Goal: Transaction & Acquisition: Purchase product/service

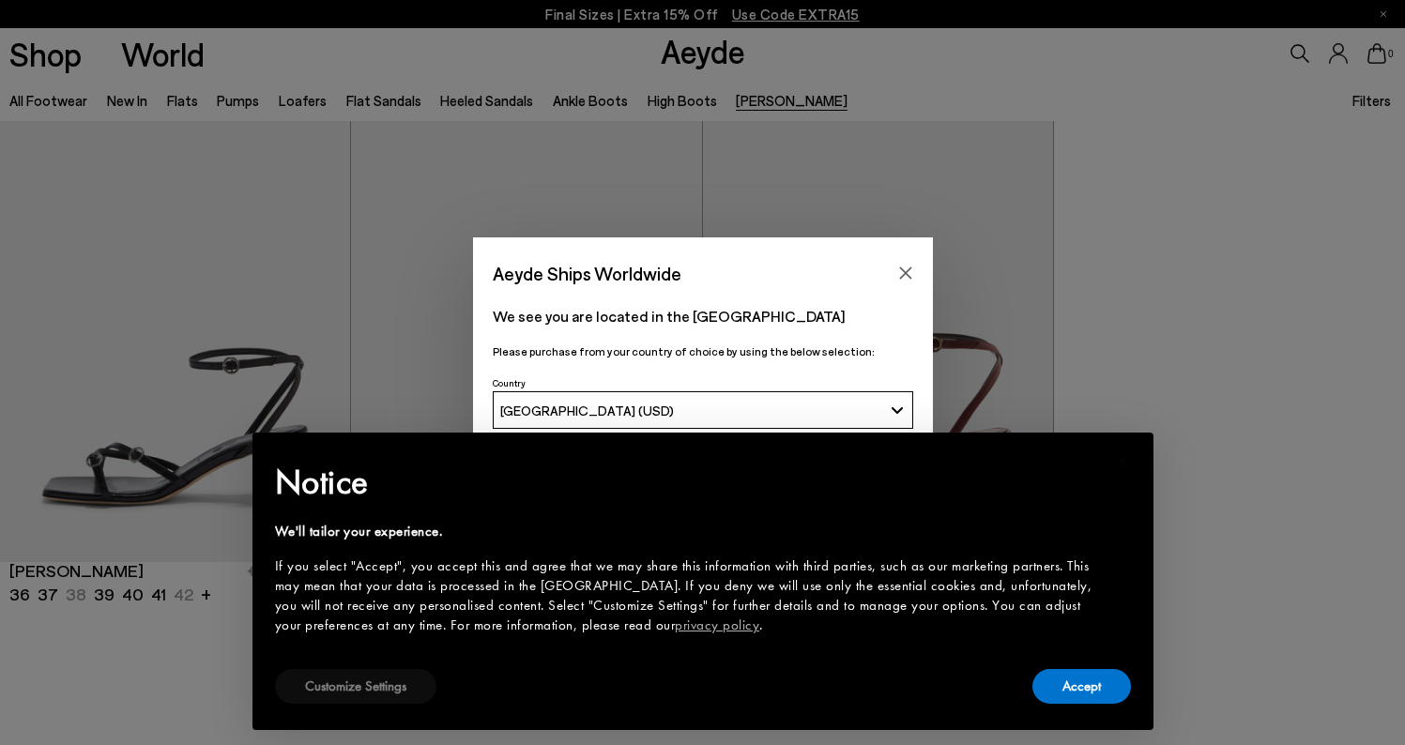
click at [405, 687] on button "Customize Settings" at bounding box center [355, 686] width 161 height 35
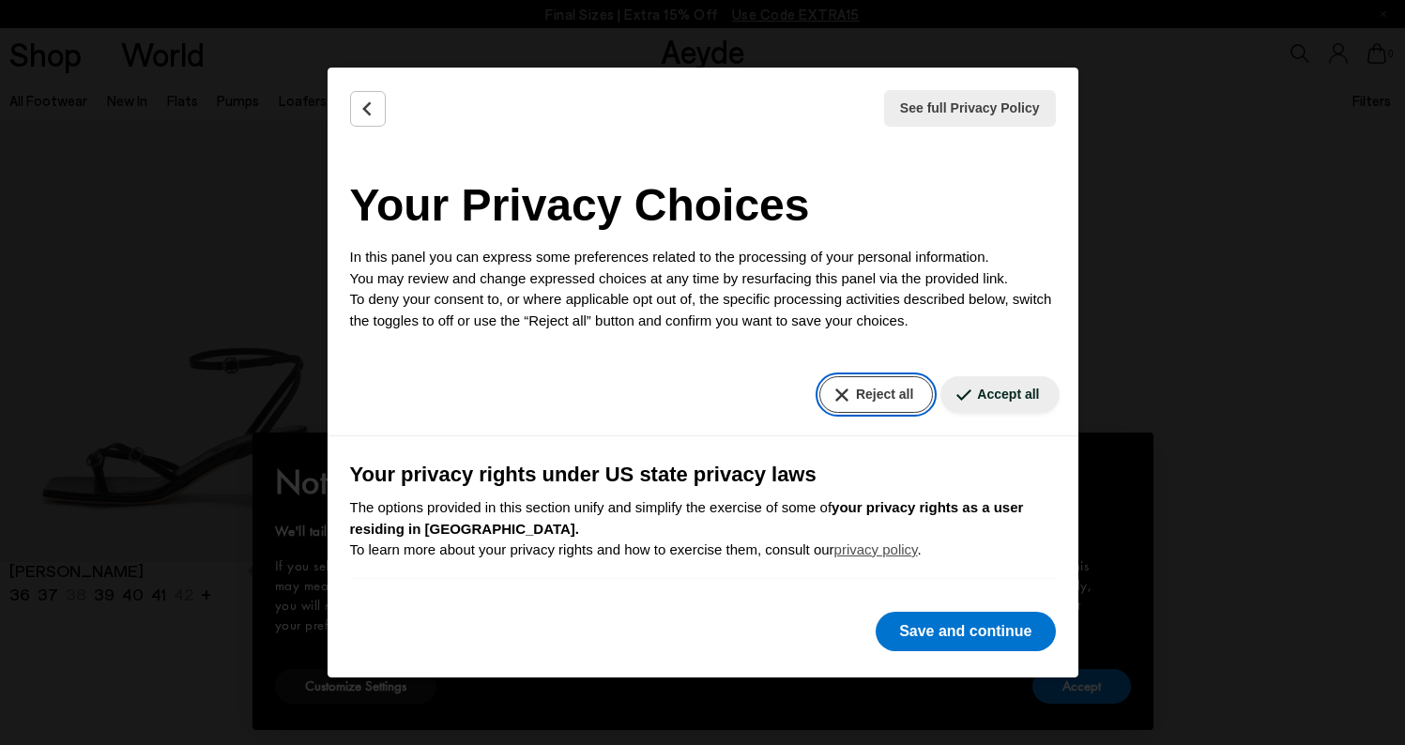
click at [886, 402] on button "Reject all" at bounding box center [876, 394] width 114 height 37
click at [863, 397] on button "Reject all" at bounding box center [876, 394] width 114 height 37
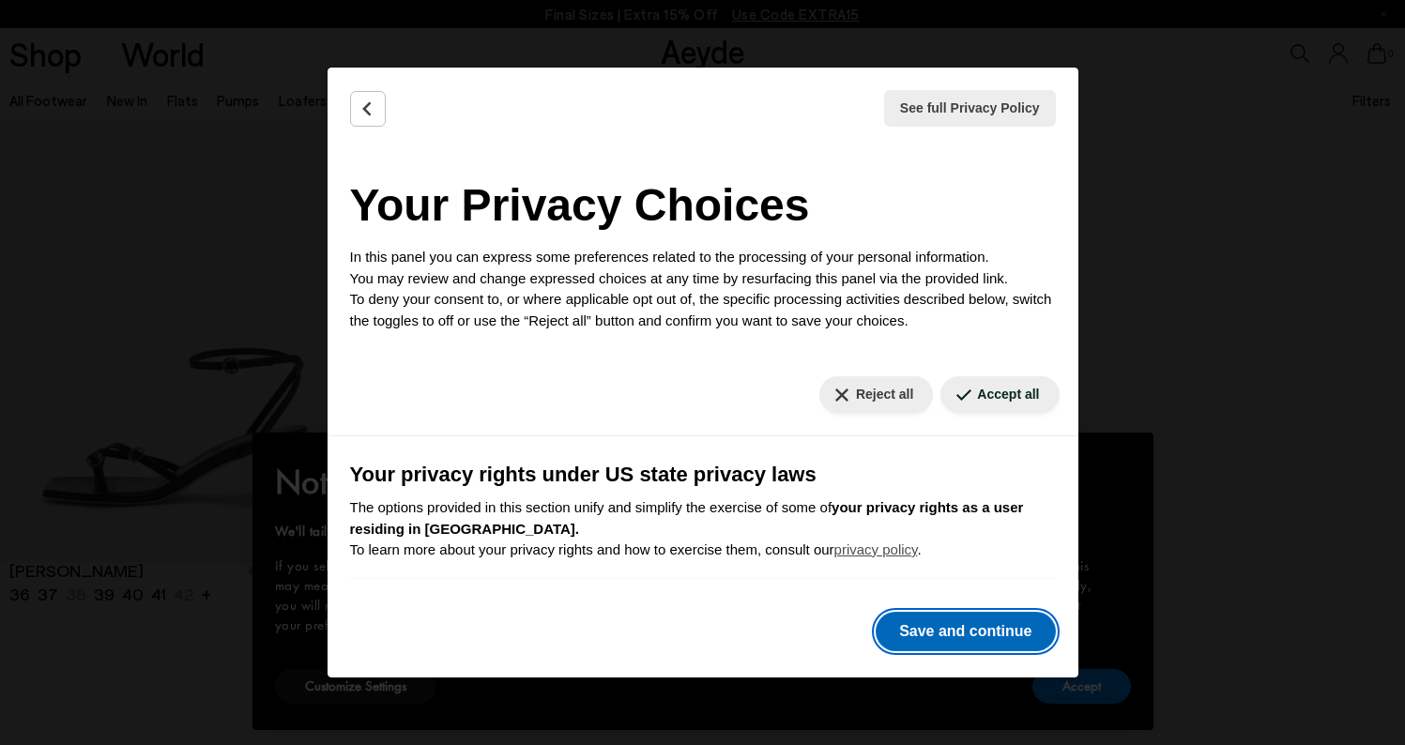
click at [977, 631] on button "Save and continue" at bounding box center [964, 631] width 179 height 39
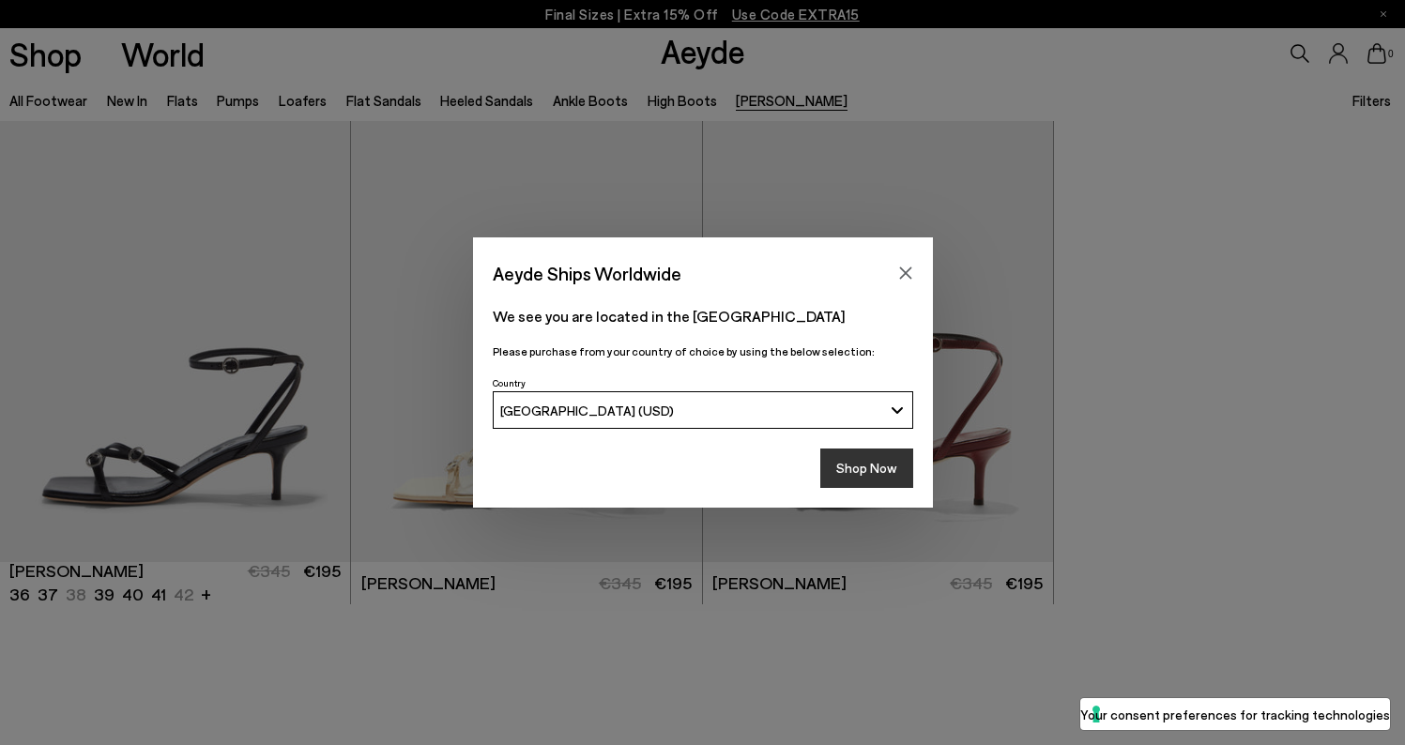
click at [880, 467] on button "Shop Now" at bounding box center [866, 467] width 93 height 39
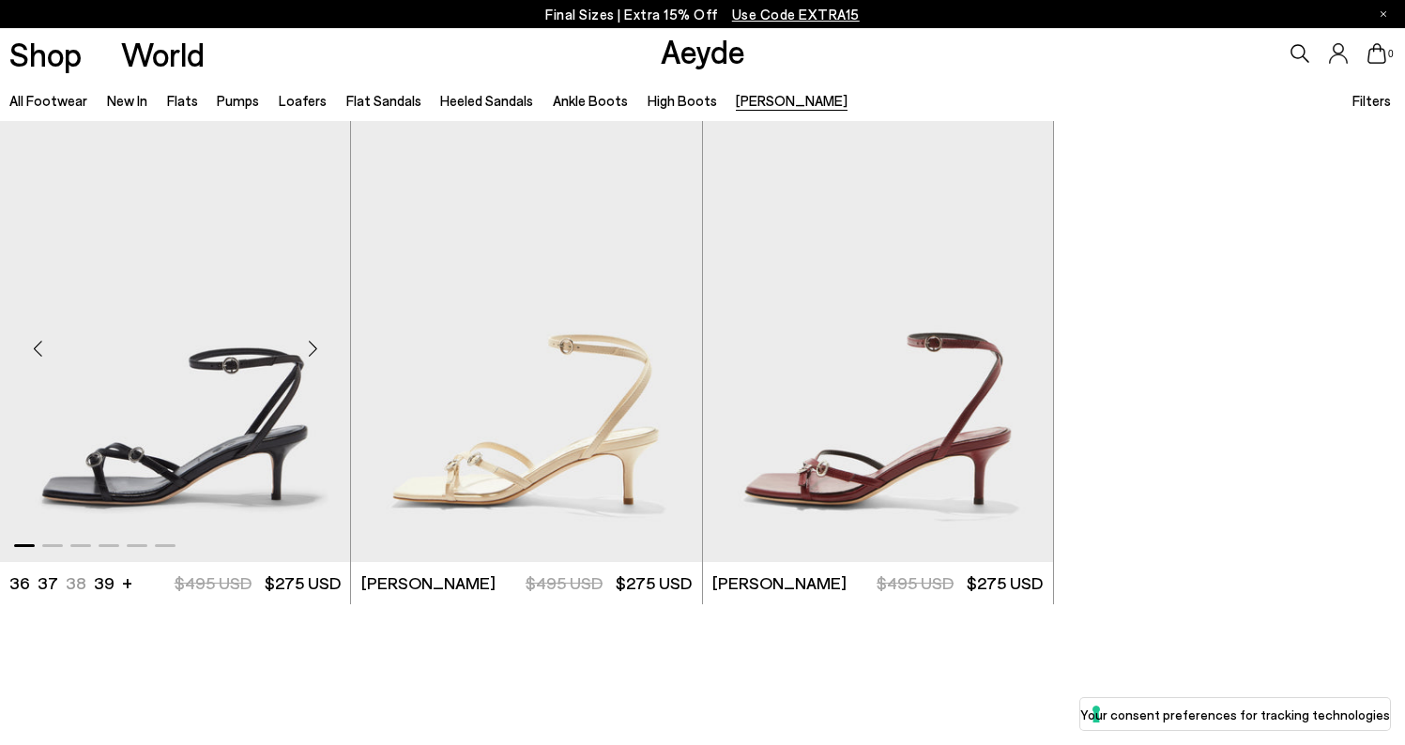
click at [194, 427] on img "1 / 6" at bounding box center [175, 341] width 350 height 440
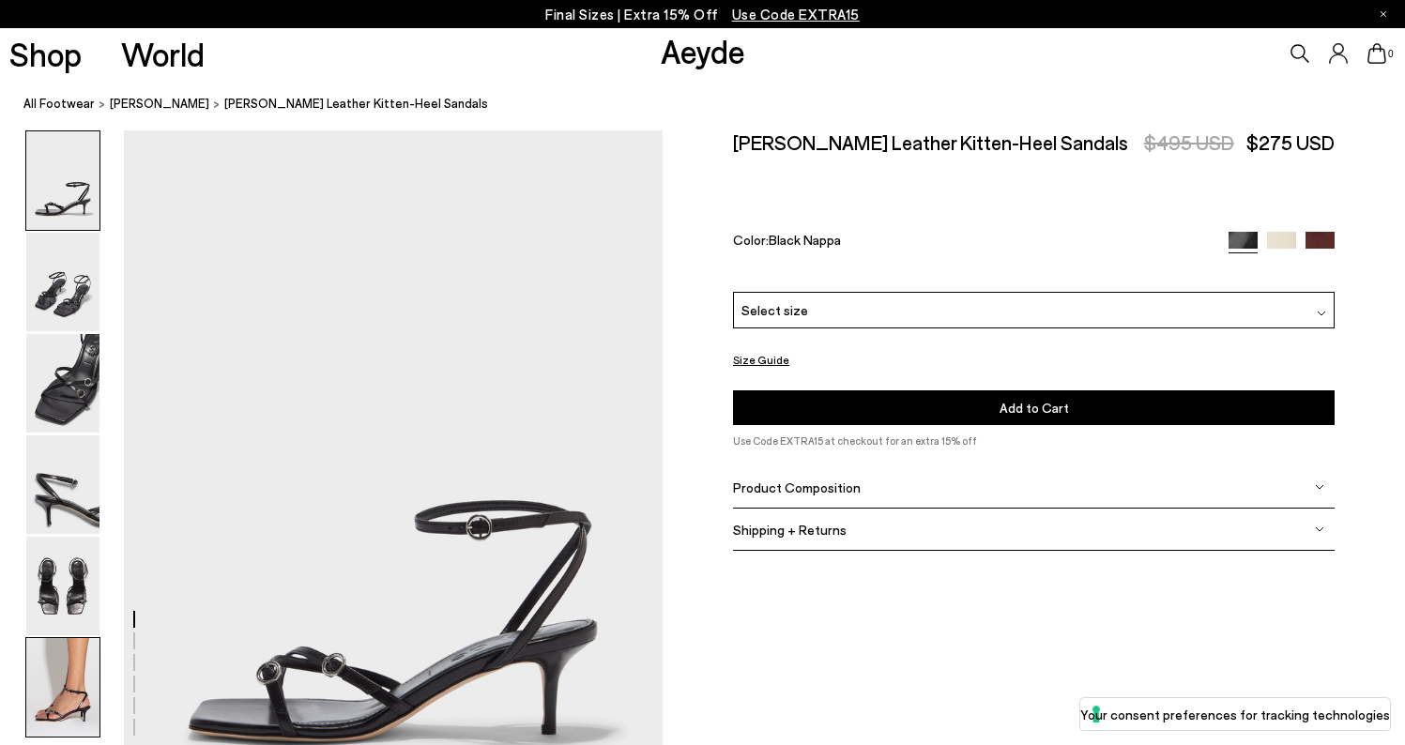
click at [74, 668] on img at bounding box center [62, 687] width 73 height 99
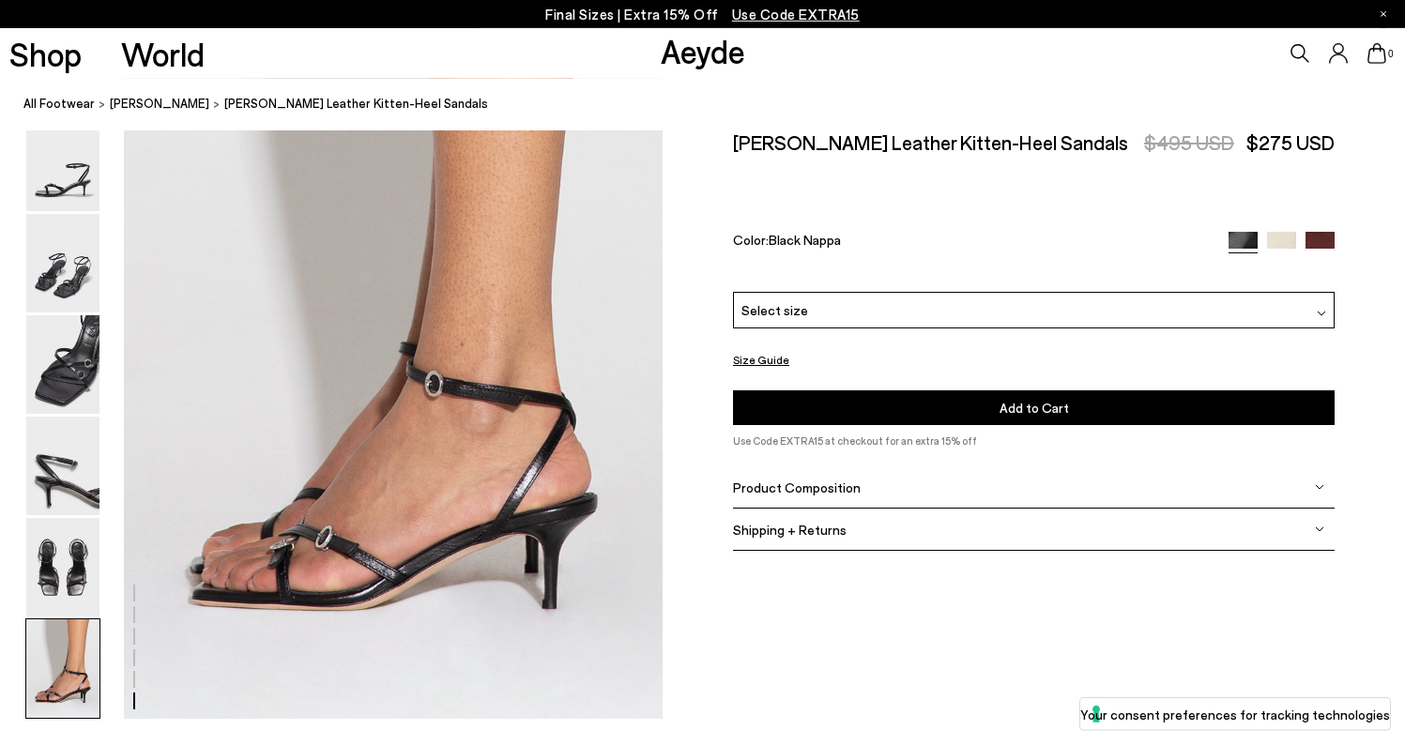
scroll to position [3735, 0]
click at [1276, 232] on img at bounding box center [1281, 246] width 29 height 29
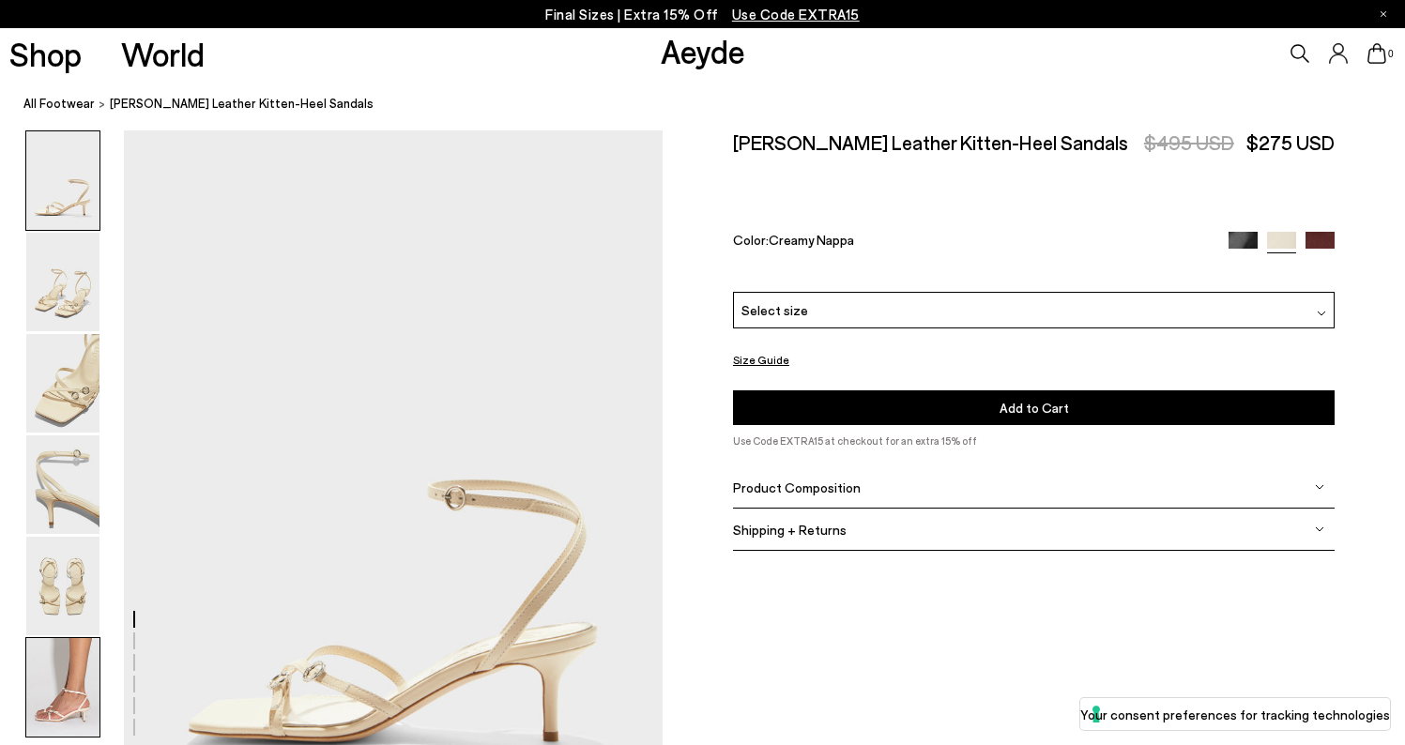
click at [62, 662] on img at bounding box center [62, 687] width 73 height 99
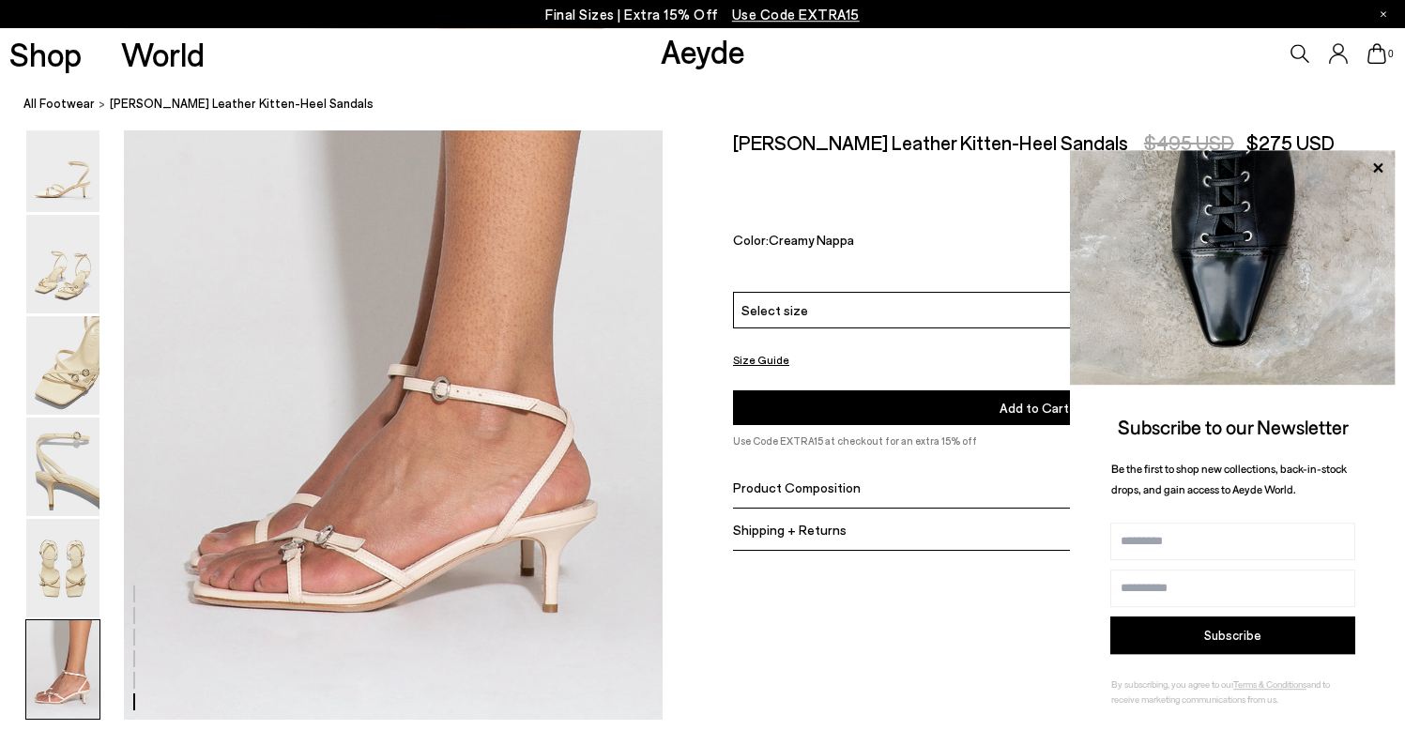
scroll to position [3735, 0]
click at [66, 575] on img at bounding box center [62, 567] width 73 height 99
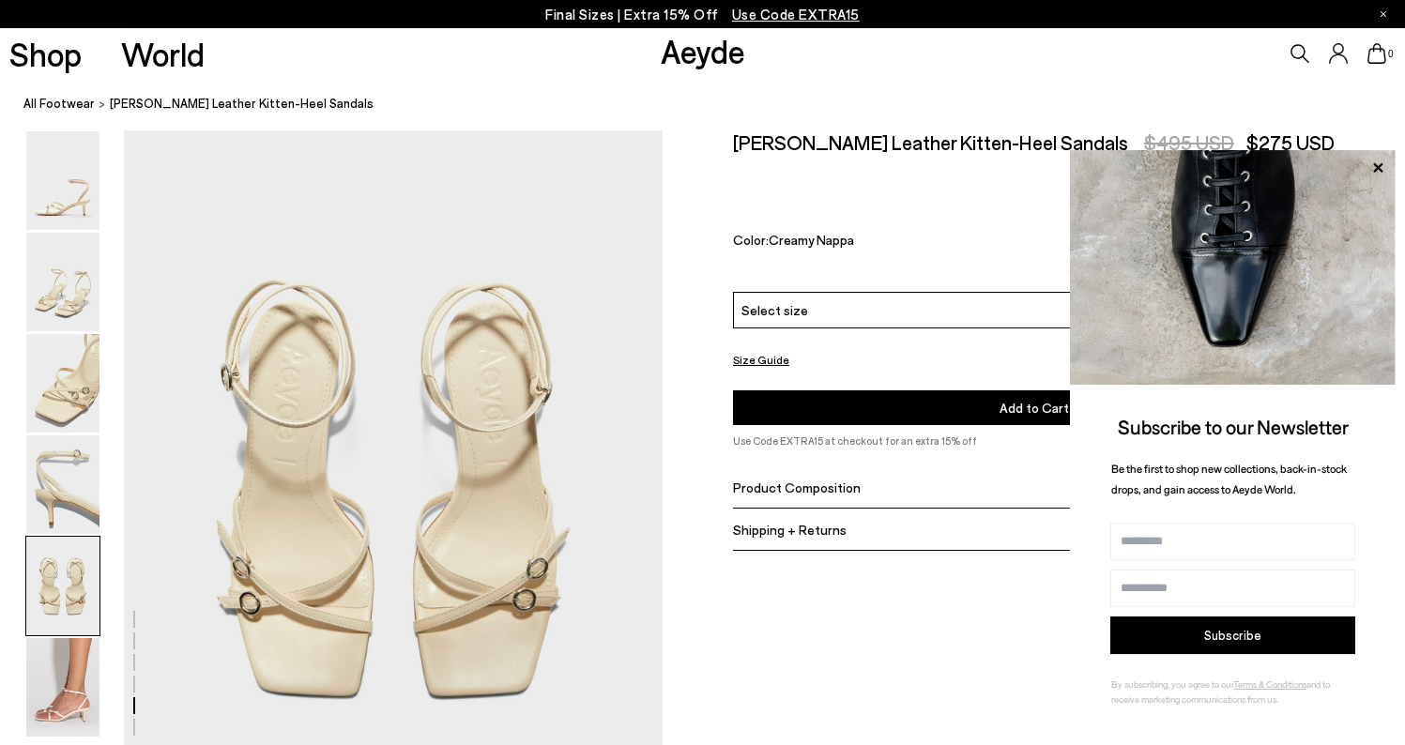
scroll to position [2886, 0]
click at [1376, 167] on icon at bounding box center [1377, 166] width 9 height 9
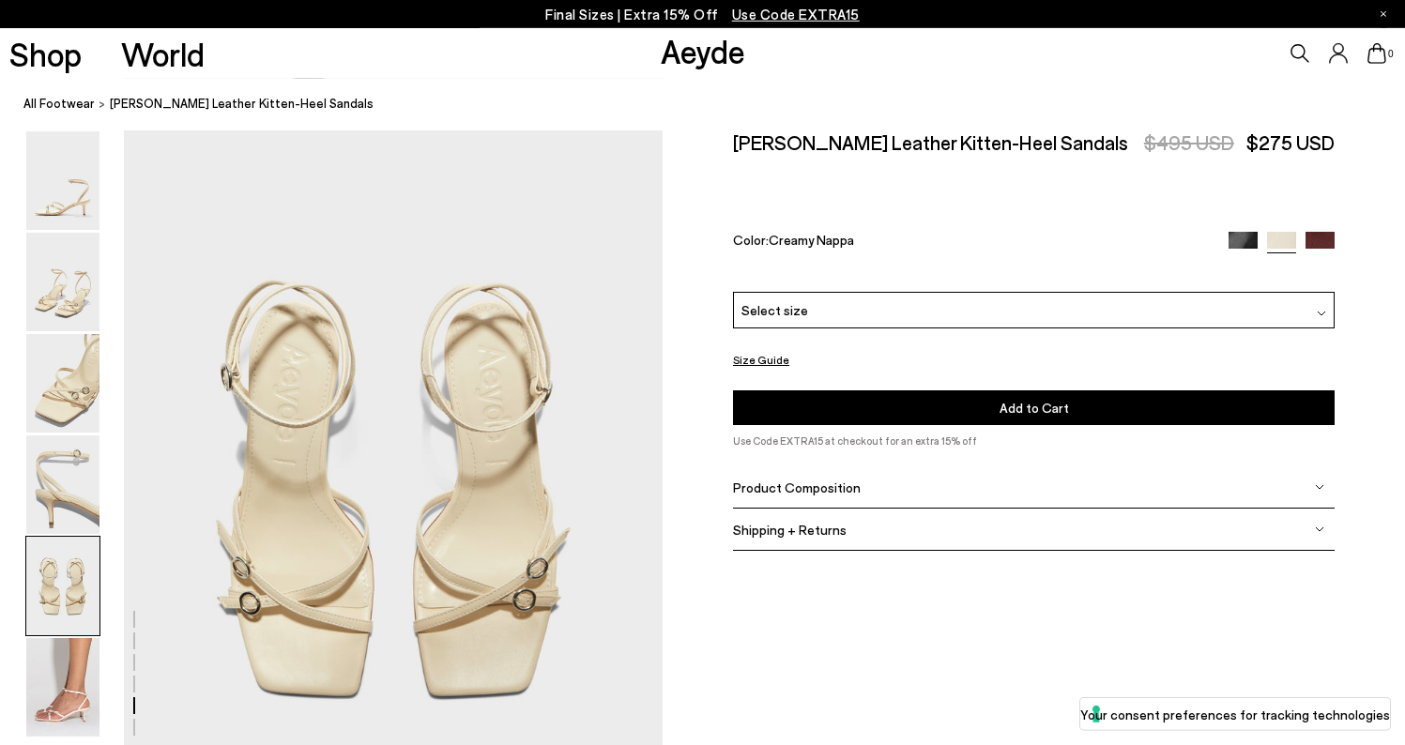
click at [1331, 232] on img at bounding box center [1319, 246] width 29 height 29
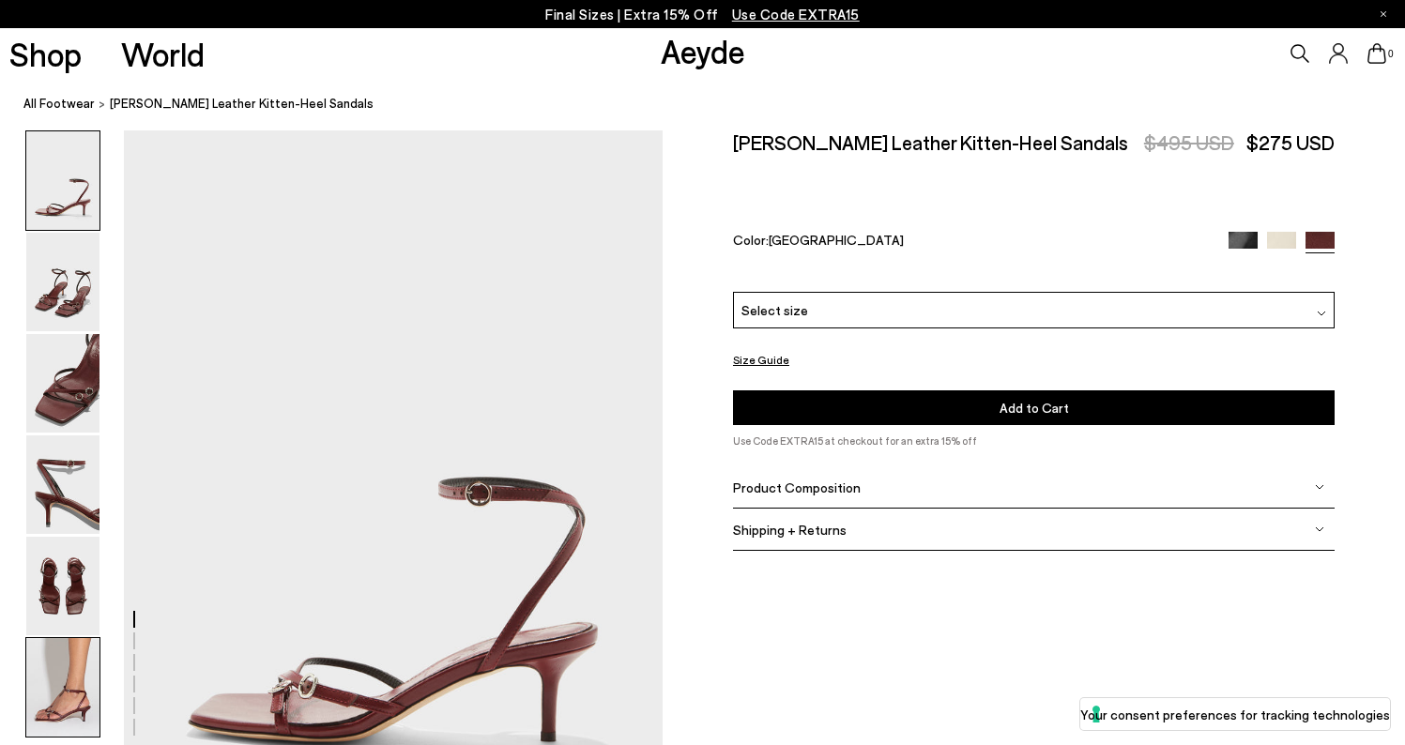
click at [71, 680] on img at bounding box center [62, 687] width 73 height 99
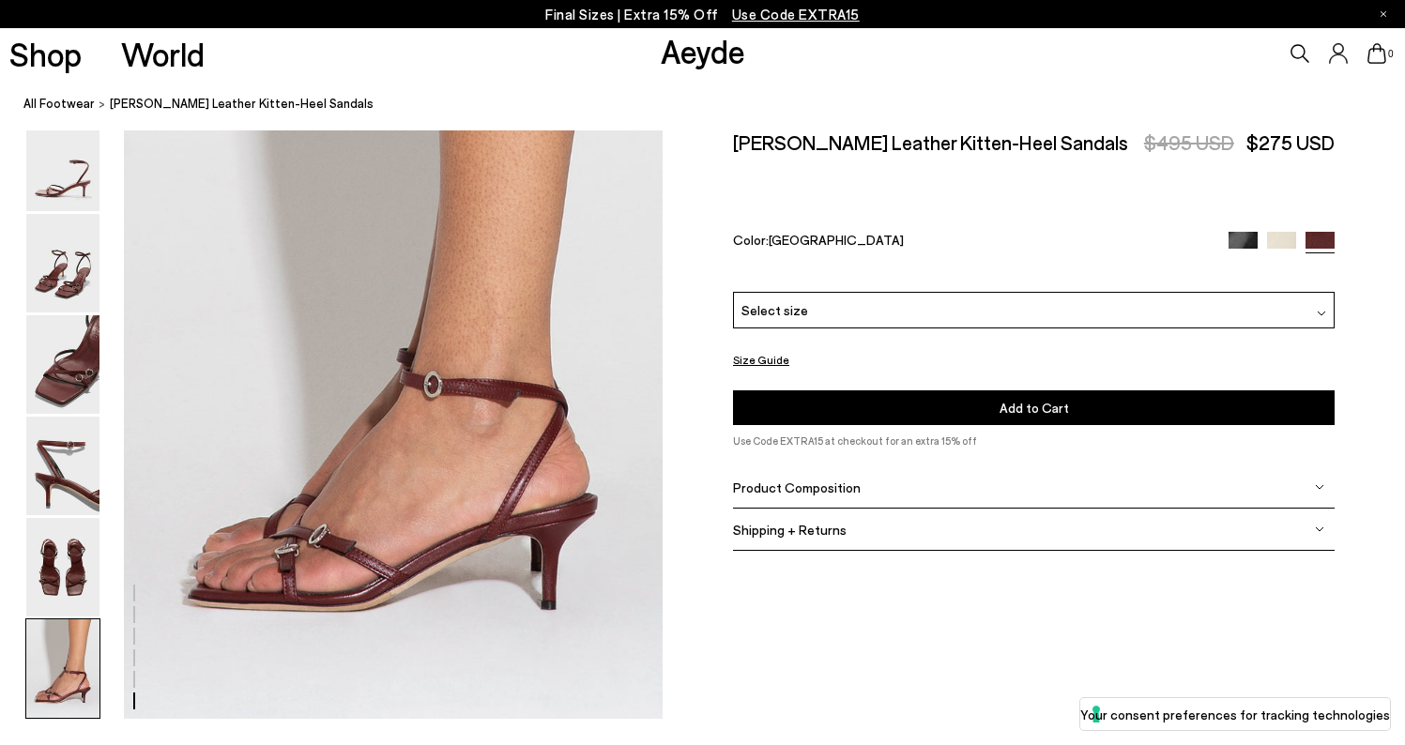
scroll to position [3735, 0]
click at [68, 353] on img at bounding box center [62, 364] width 73 height 99
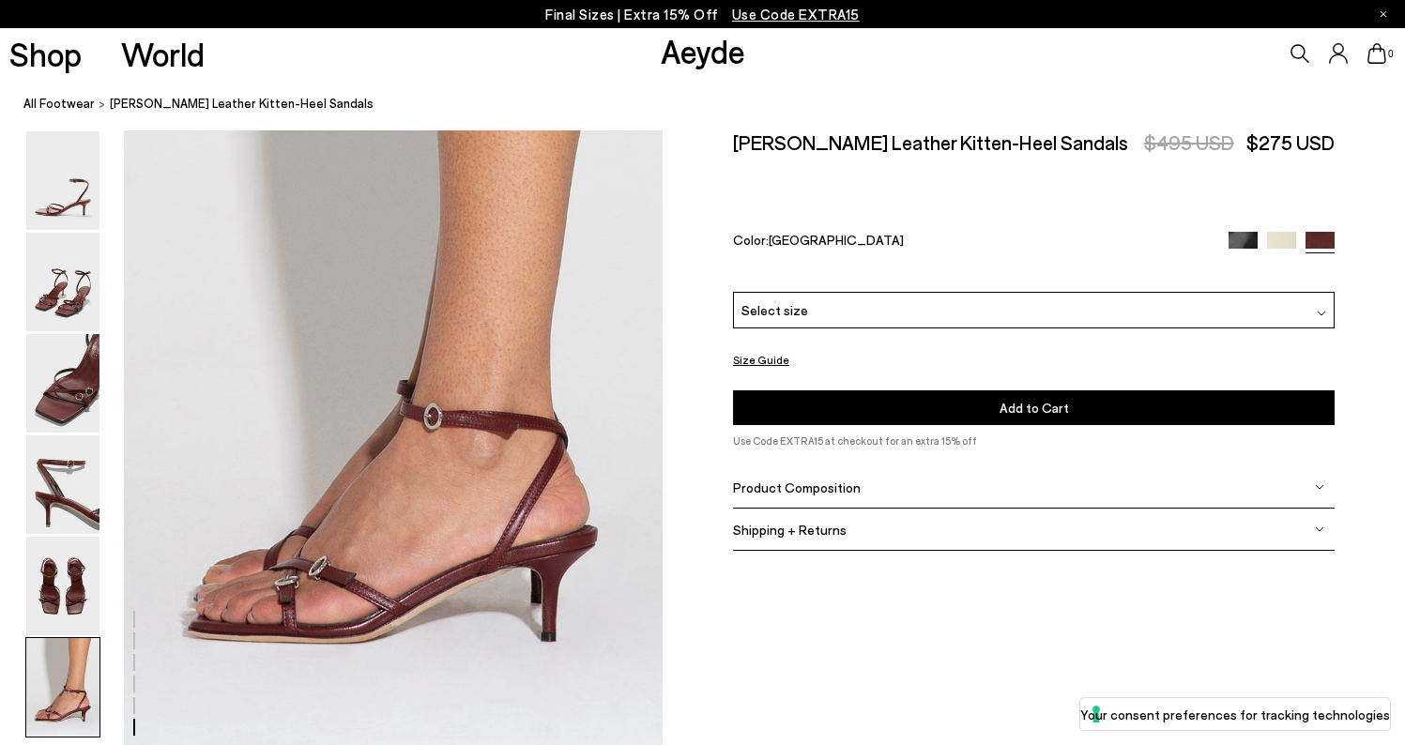
scroll to position [3692, 0]
